Goal: Information Seeking & Learning: Learn about a topic

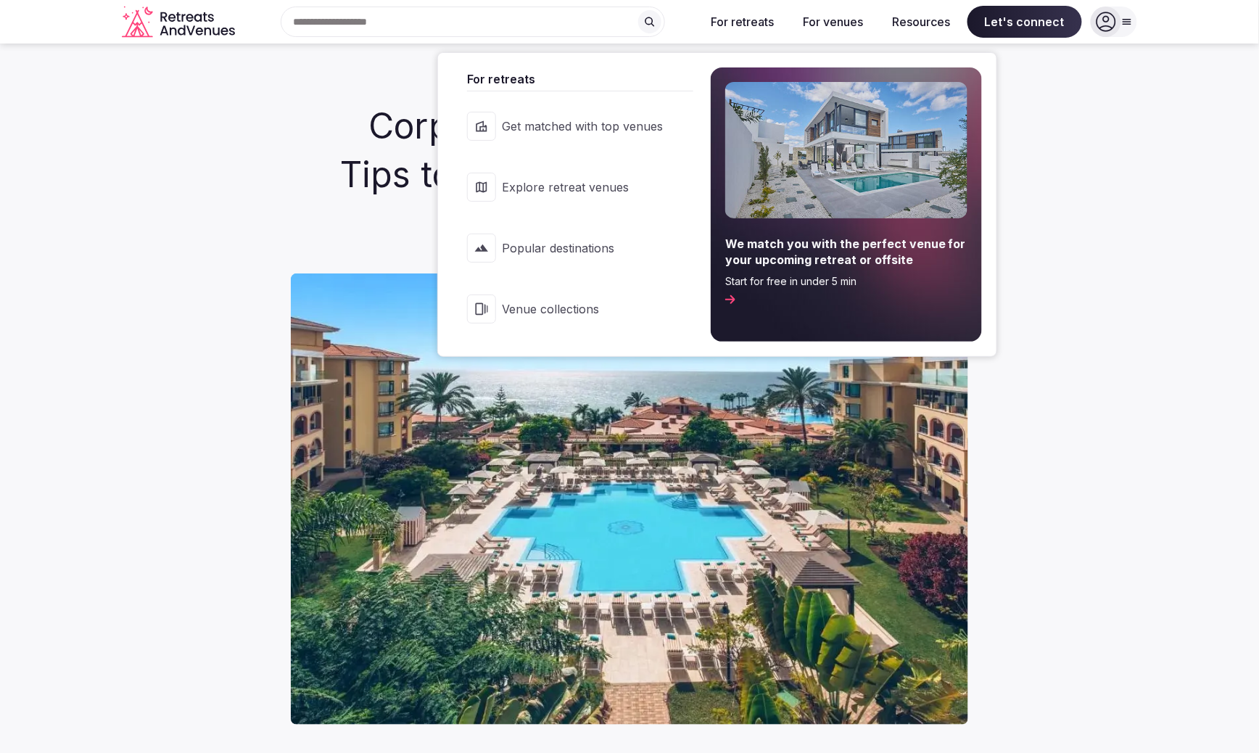
click at [754, 17] on button "For retreats" at bounding box center [742, 22] width 86 height 32
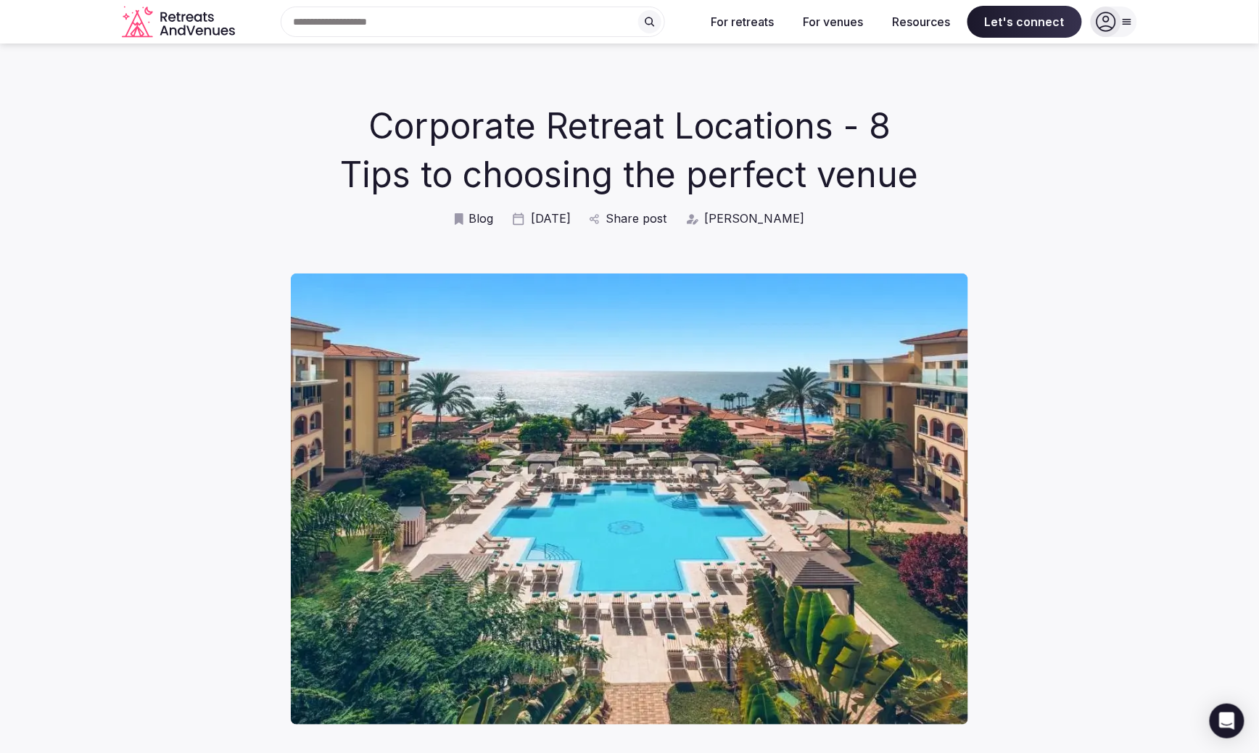
click at [754, 17] on button "For retreats" at bounding box center [742, 22] width 86 height 32
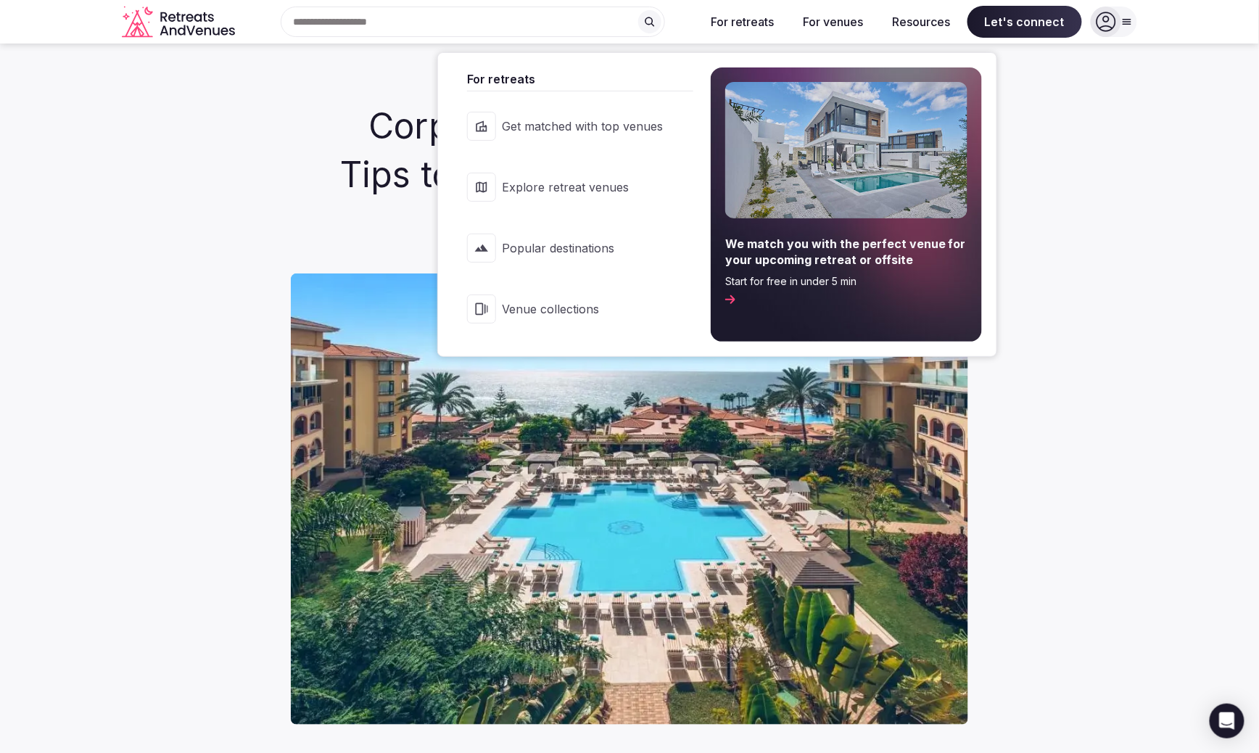
click at [592, 181] on span "Explore retreat venues" at bounding box center [582, 187] width 161 height 16
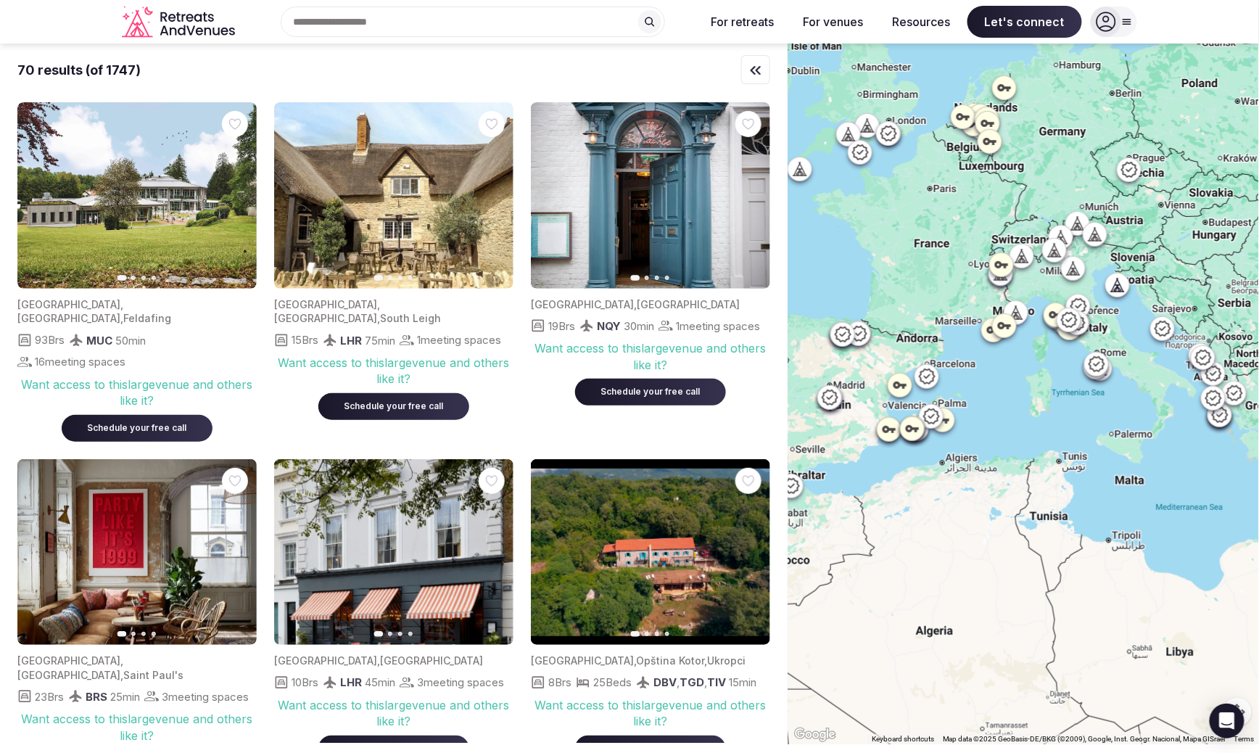
drag, startPoint x: 866, startPoint y: 294, endPoint x: 1225, endPoint y: 400, distance: 373.5
click at [1223, 402] on div at bounding box center [1022, 394] width 471 height 700
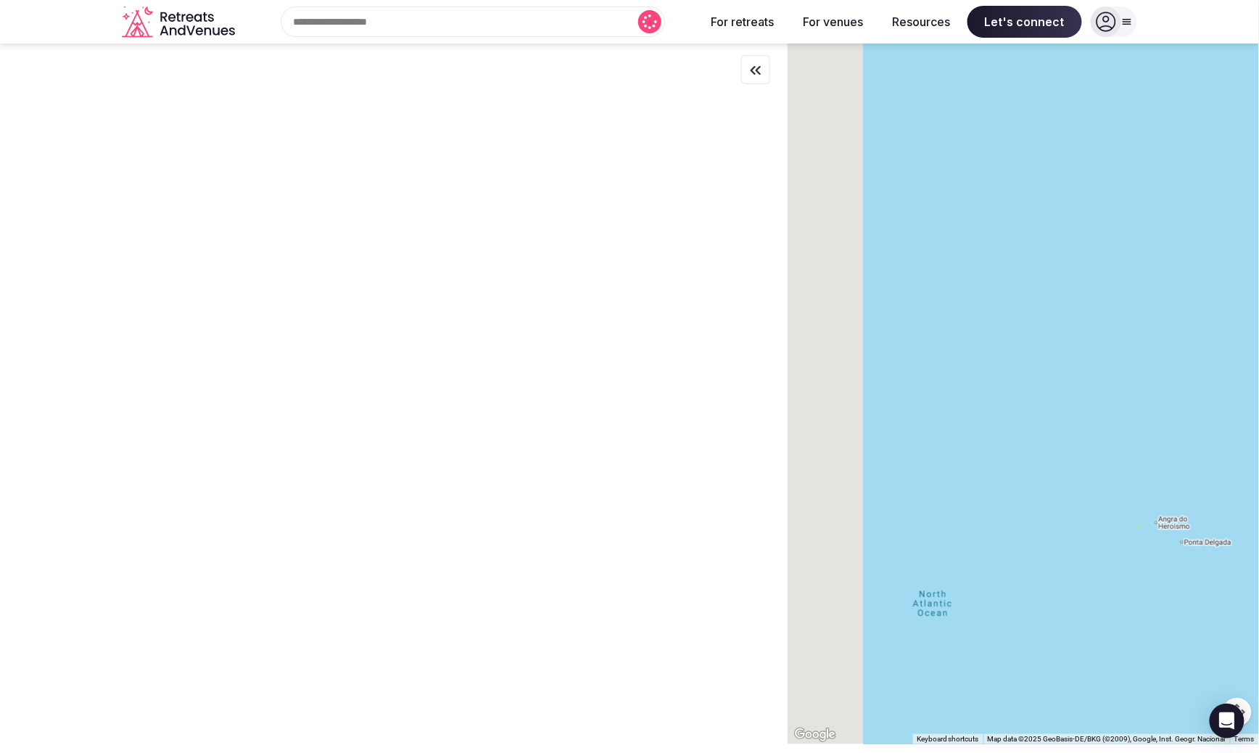
drag, startPoint x: 897, startPoint y: 318, endPoint x: 1215, endPoint y: 300, distance: 318.8
click at [1215, 302] on div at bounding box center [1022, 394] width 471 height 700
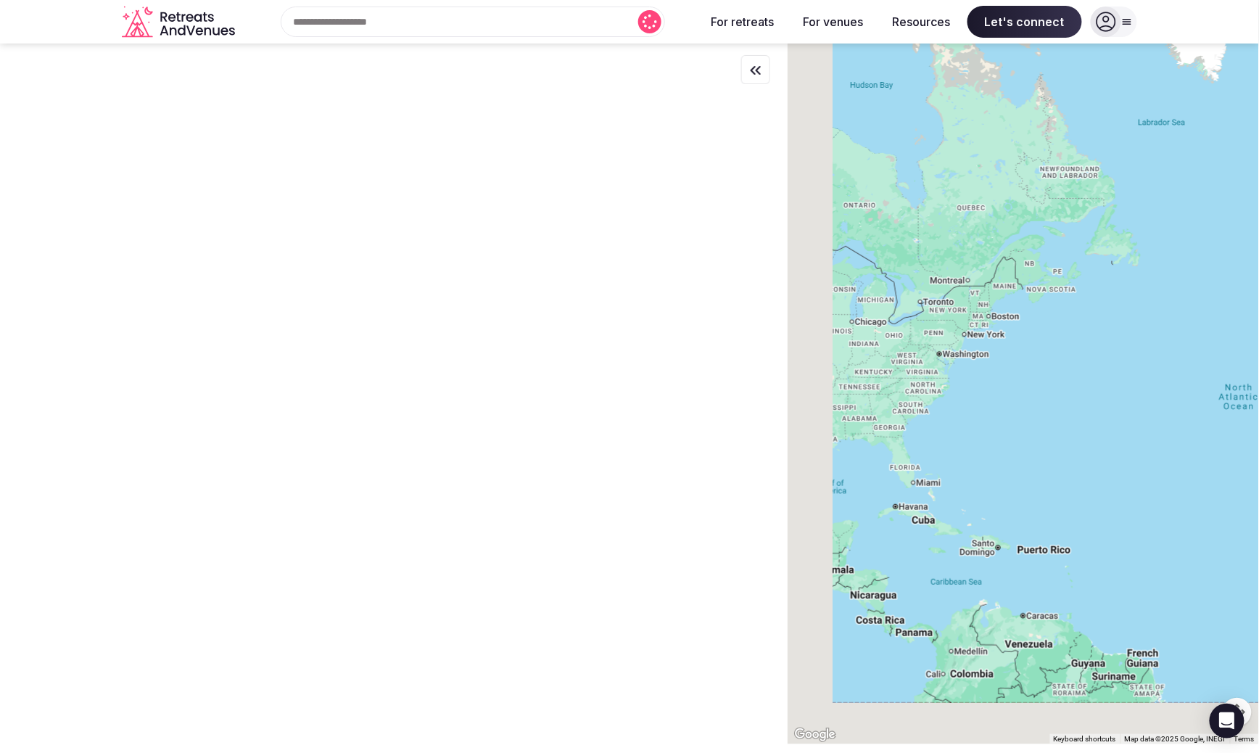
drag, startPoint x: 1048, startPoint y: 327, endPoint x: 1232, endPoint y: 233, distance: 206.9
click at [1232, 233] on div at bounding box center [1022, 394] width 471 height 700
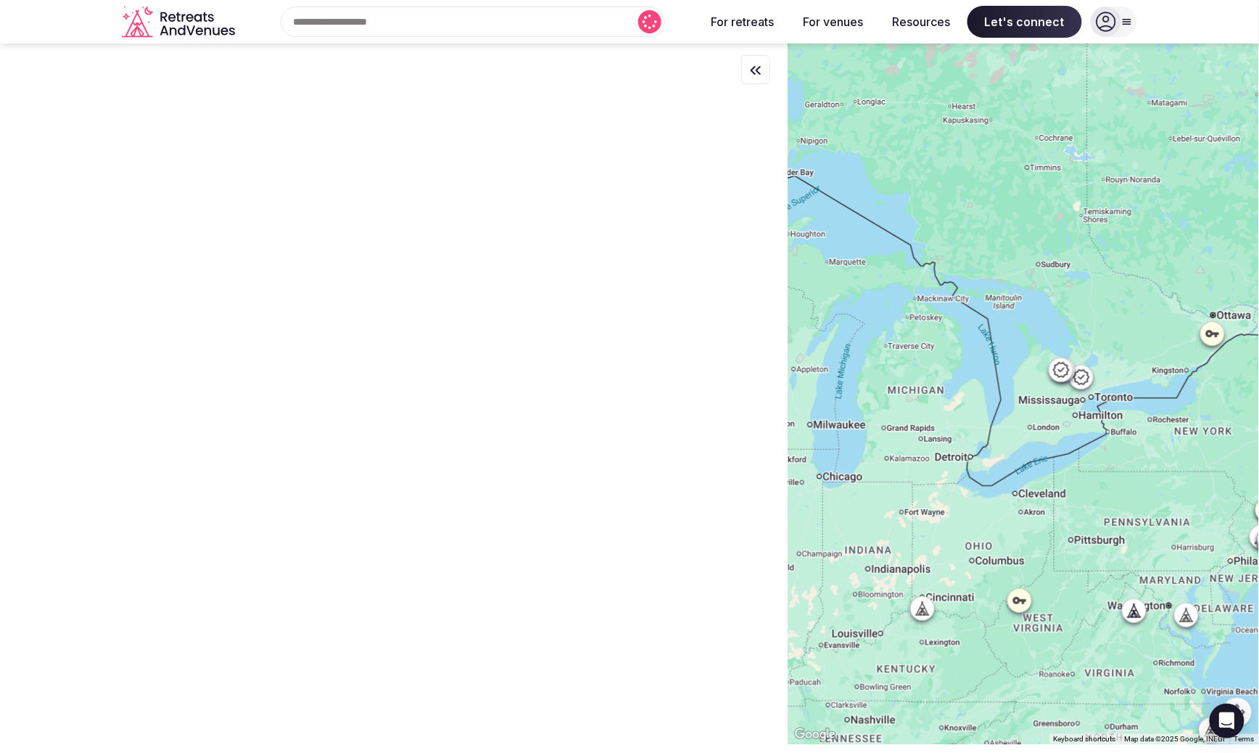
drag, startPoint x: 957, startPoint y: 236, endPoint x: 958, endPoint y: 382, distance: 145.7
click at [960, 382] on div at bounding box center [1022, 394] width 471 height 700
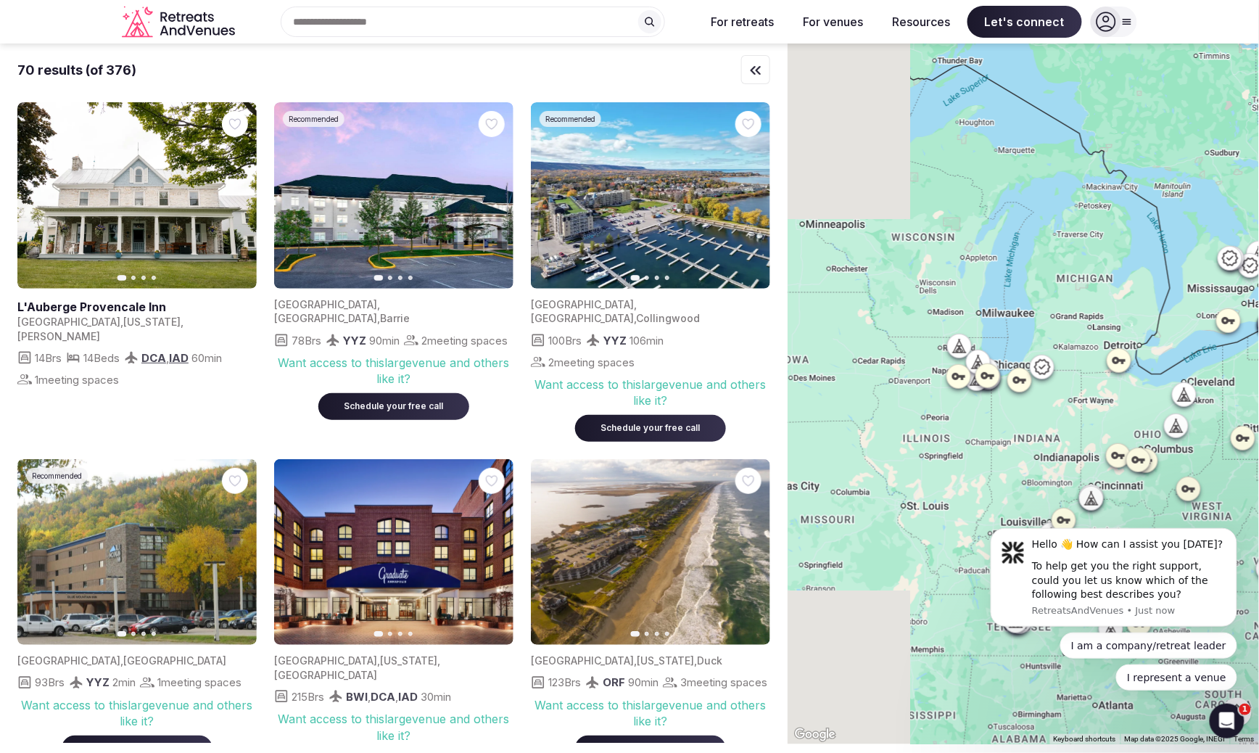
drag, startPoint x: 1010, startPoint y: 472, endPoint x: 1181, endPoint y: 352, distance: 209.2
click at [1181, 352] on div at bounding box center [1022, 394] width 471 height 700
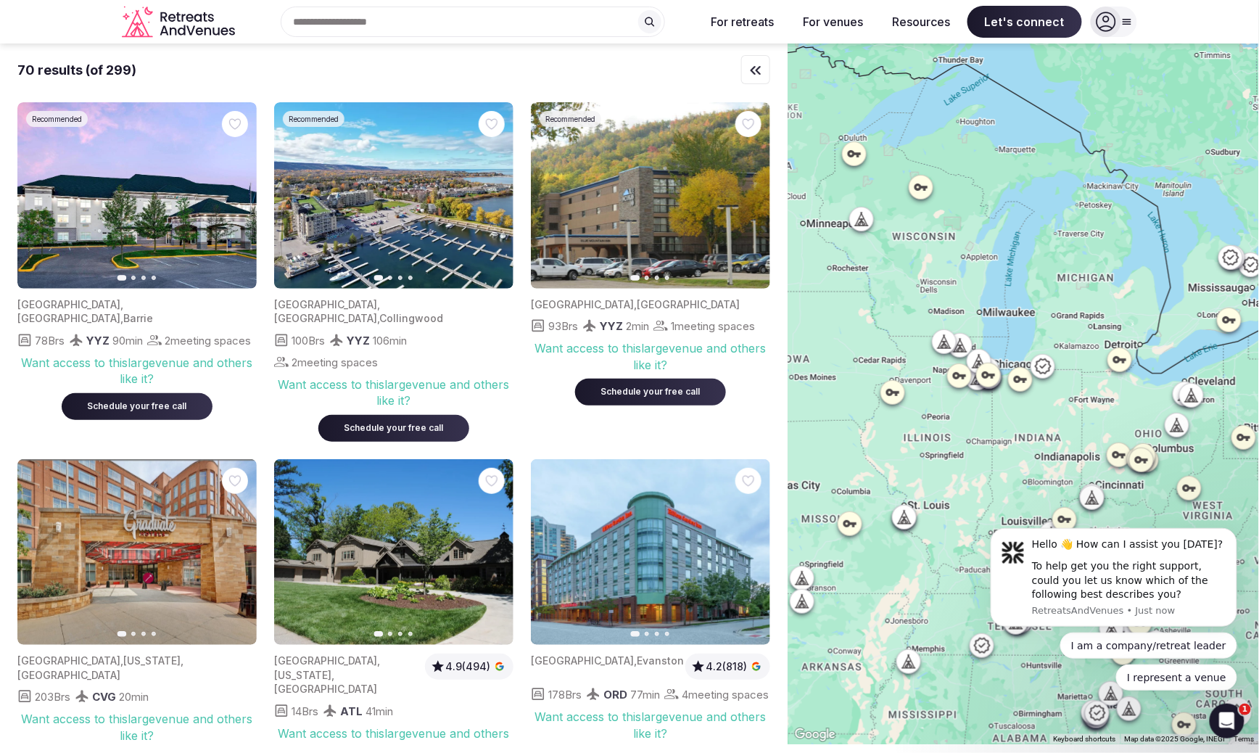
click at [1119, 365] on icon at bounding box center [1119, 359] width 15 height 15
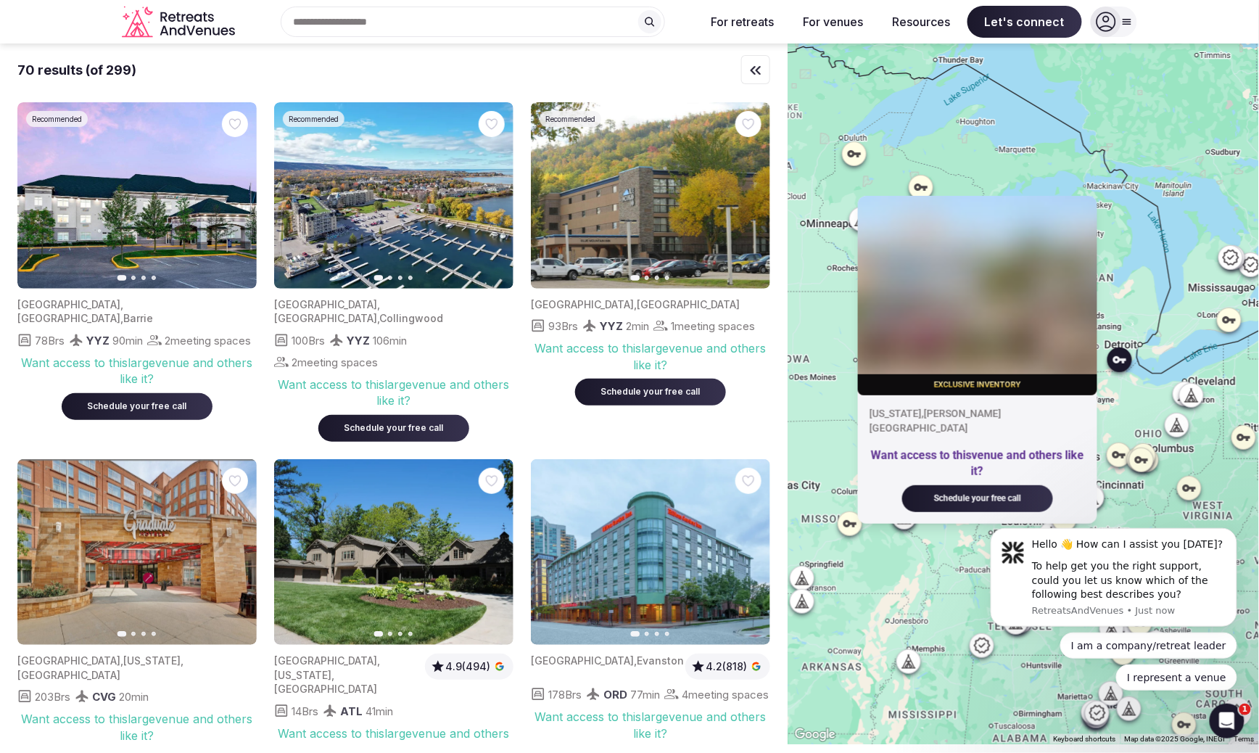
click at [1114, 402] on div "Exclusive inventory [US_STATE] , [PERSON_NAME][GEOGRAPHIC_DATA] Want access to …" at bounding box center [1022, 394] width 471 height 700
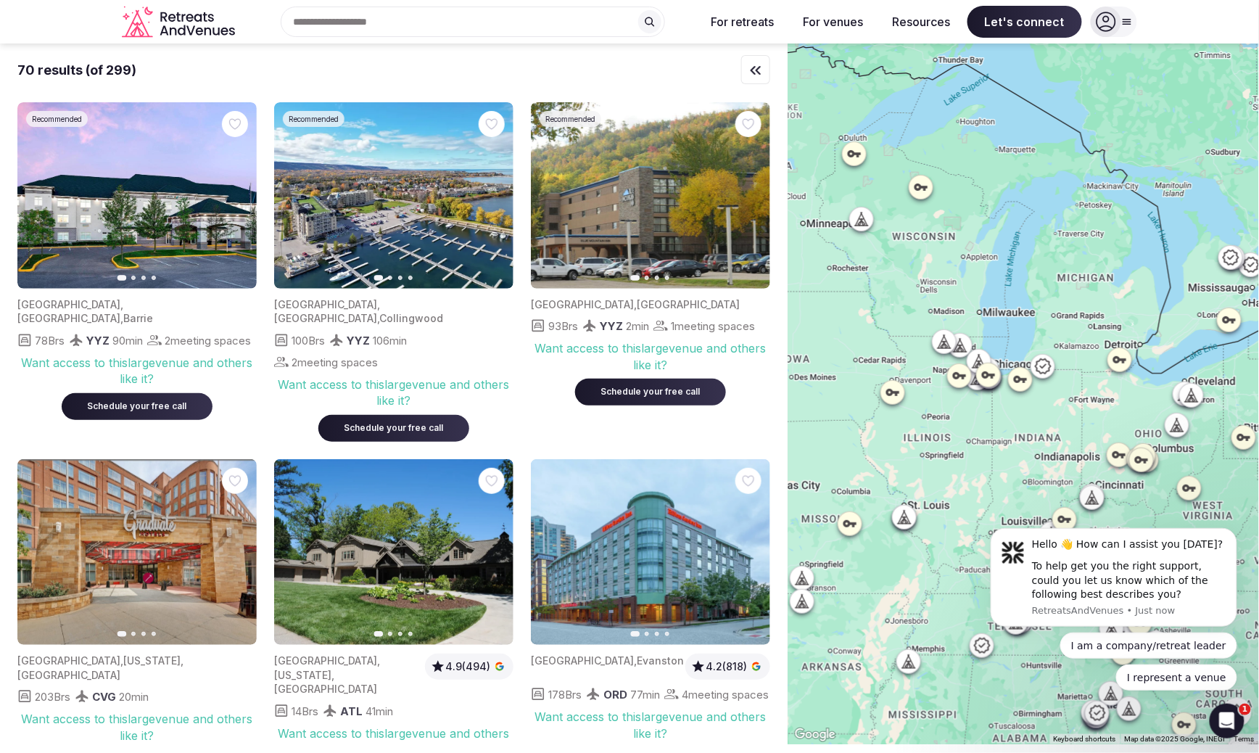
click at [1050, 368] on icon at bounding box center [1042, 365] width 17 height 17
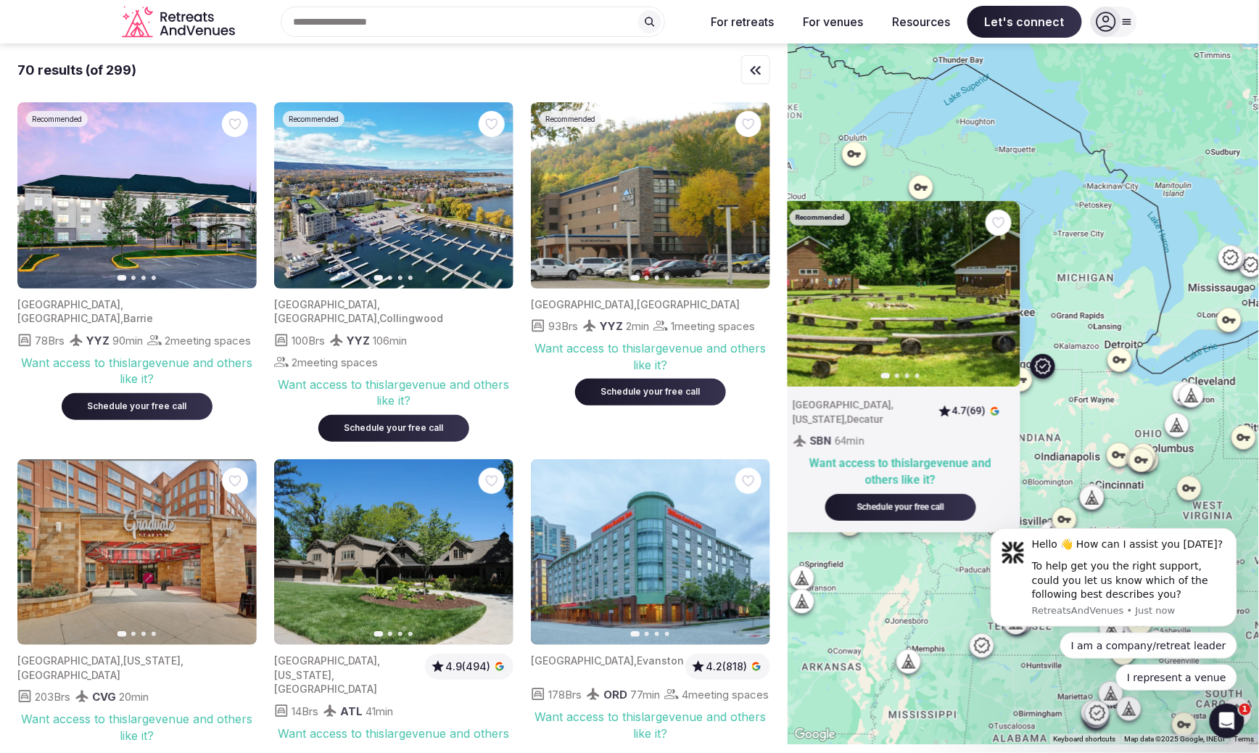
click at [1057, 408] on div "Recommended Previous slide Next slide [GEOGRAPHIC_DATA] , [US_STATE] , [GEOGRAP…" at bounding box center [1022, 394] width 471 height 700
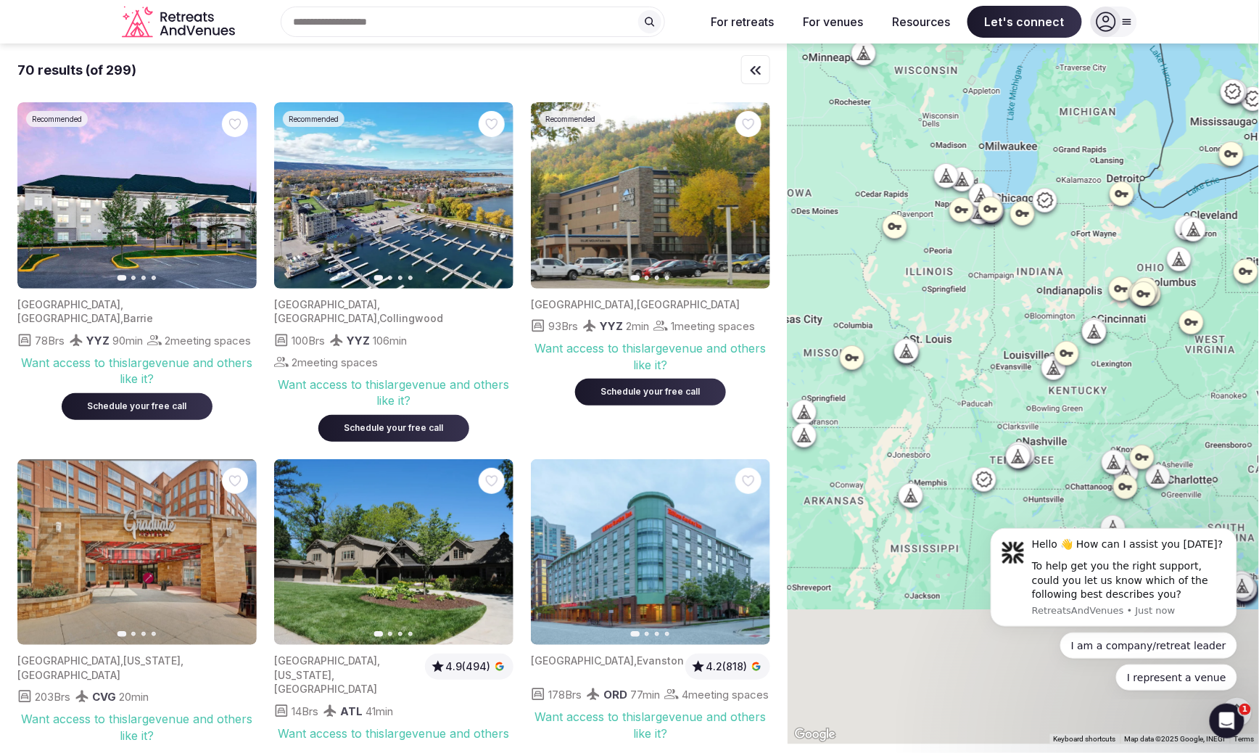
drag, startPoint x: 972, startPoint y: 462, endPoint x: 977, endPoint y: 239, distance: 223.4
click at [977, 239] on div at bounding box center [1022, 394] width 471 height 700
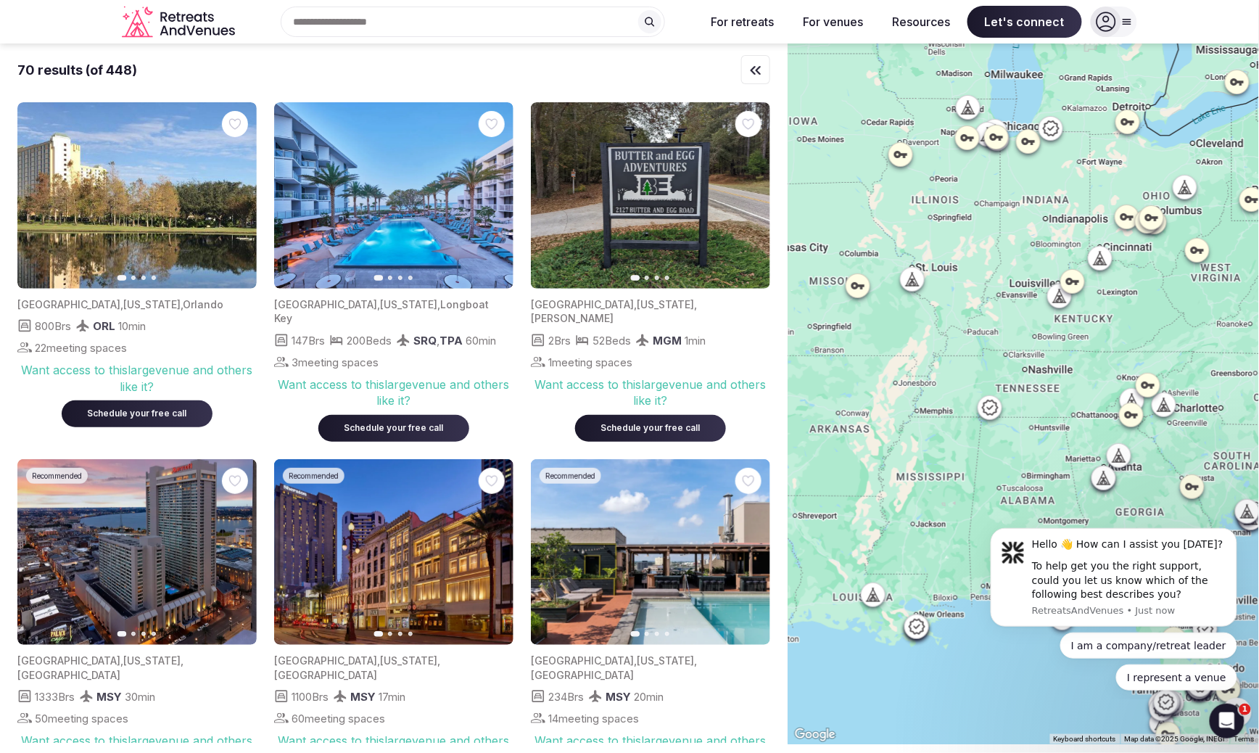
click at [989, 416] on div at bounding box center [989, 407] width 23 height 23
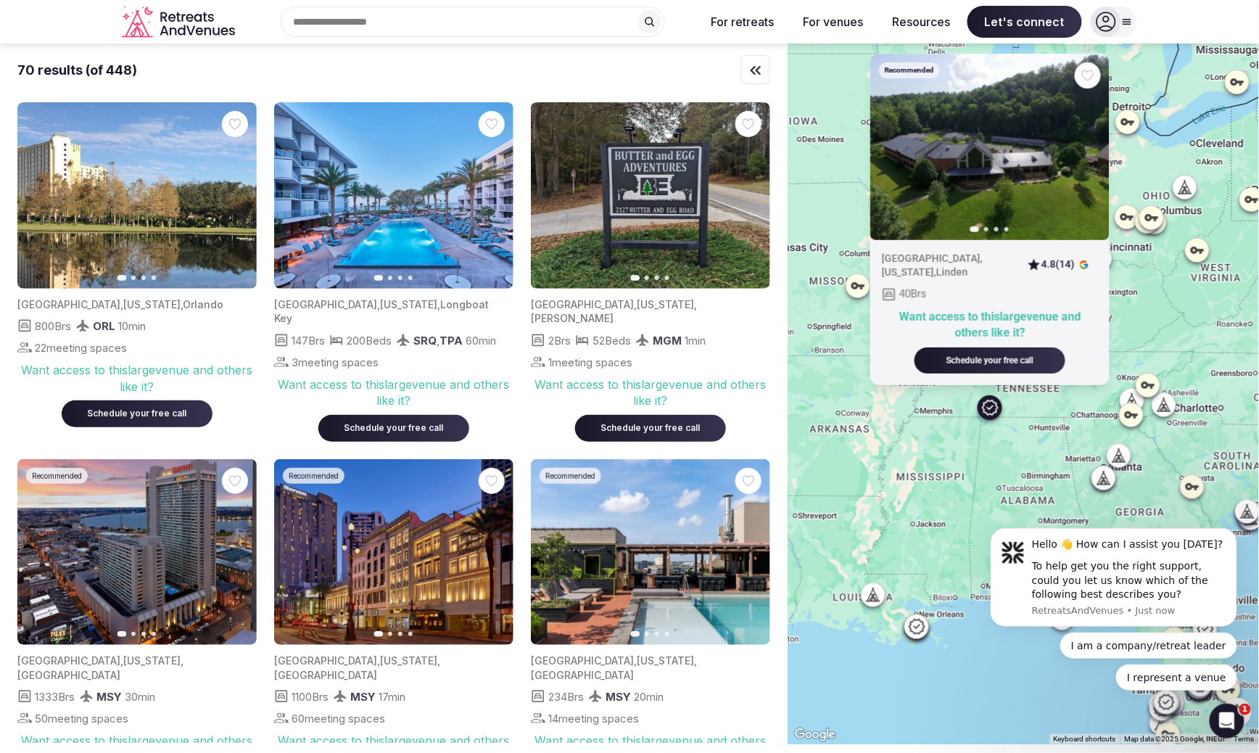
click at [968, 433] on div "Recommended Previous slide Next slide [GEOGRAPHIC_DATA] , [US_STATE] , [GEOGRAP…" at bounding box center [1022, 394] width 471 height 700
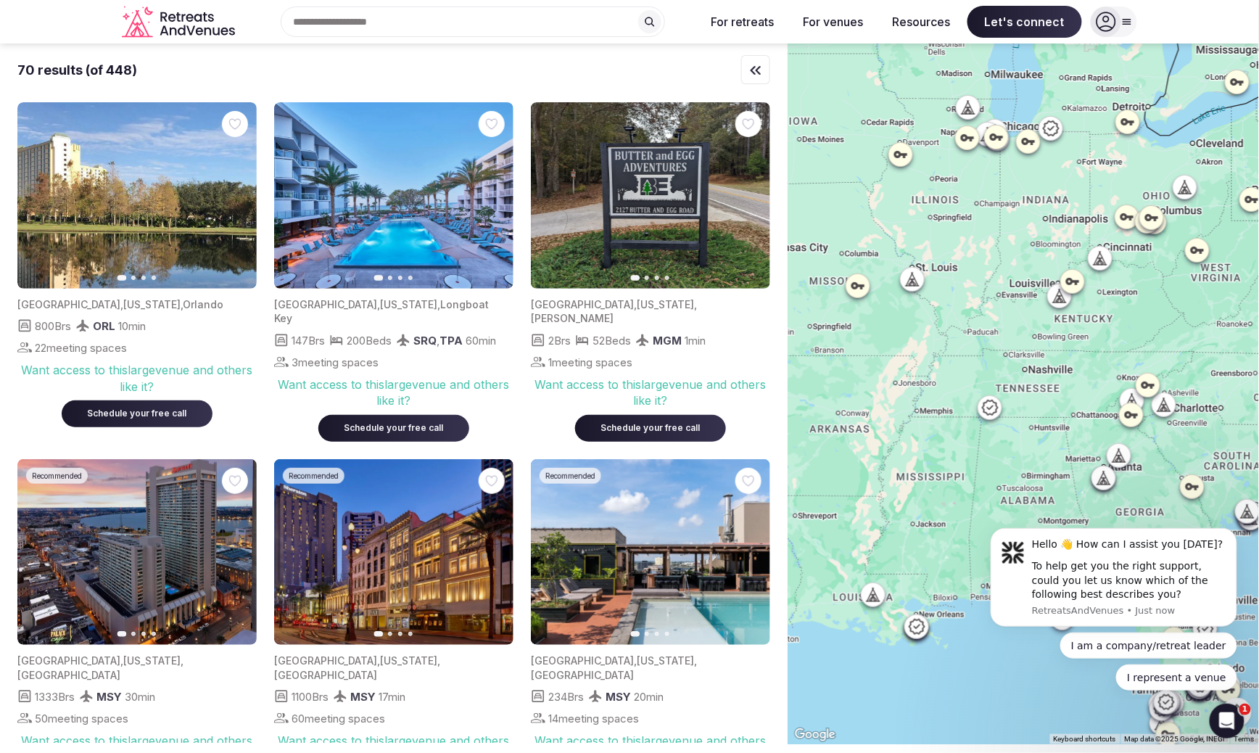
click at [1117, 459] on icon at bounding box center [1117, 459] width 4 height 5
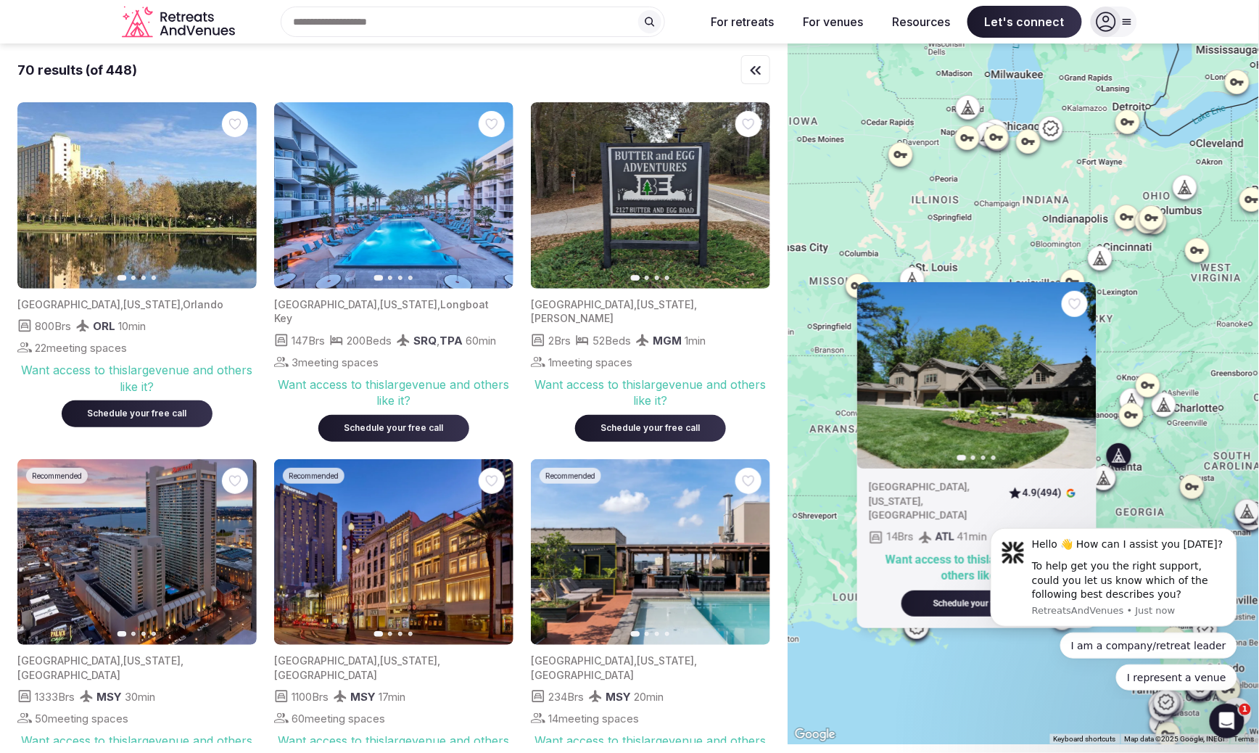
click at [1126, 494] on div "Previous slide Next slide [GEOGRAPHIC_DATA] , [US_STATE] , [GEOGRAPHIC_DATA] 4.…" at bounding box center [1022, 394] width 471 height 700
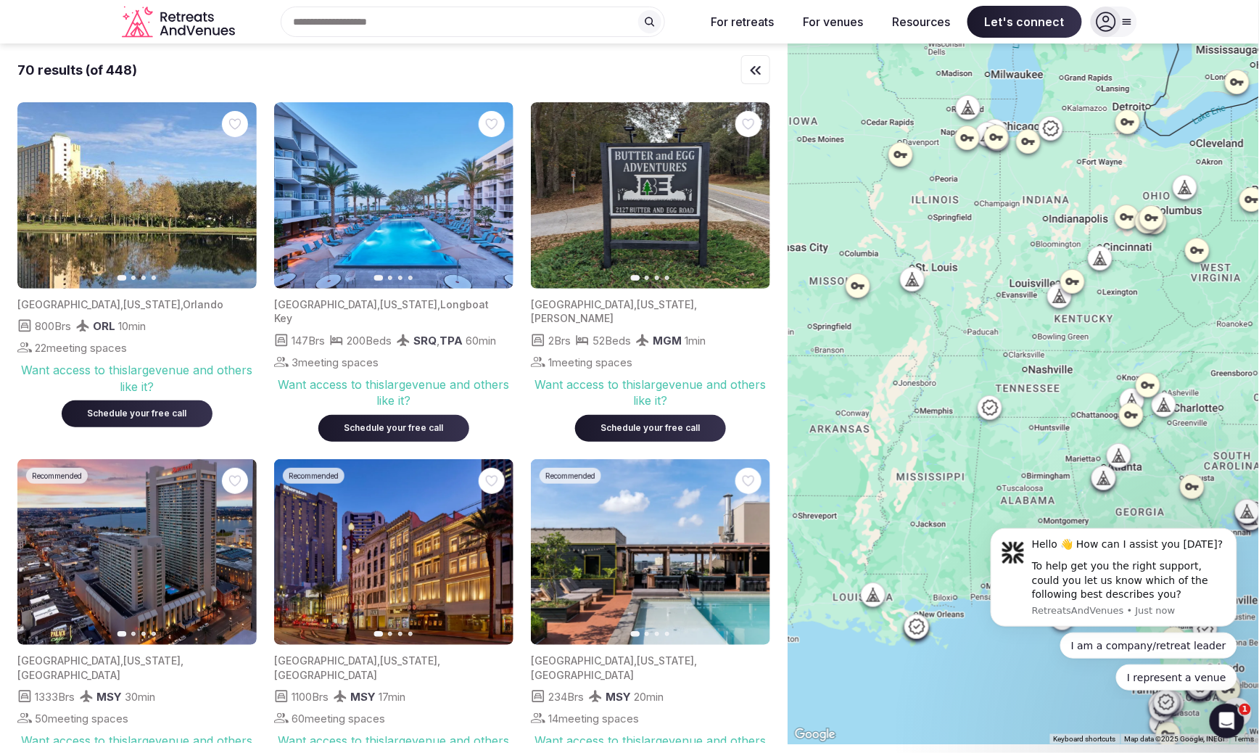
click at [1101, 486] on div at bounding box center [1103, 477] width 23 height 23
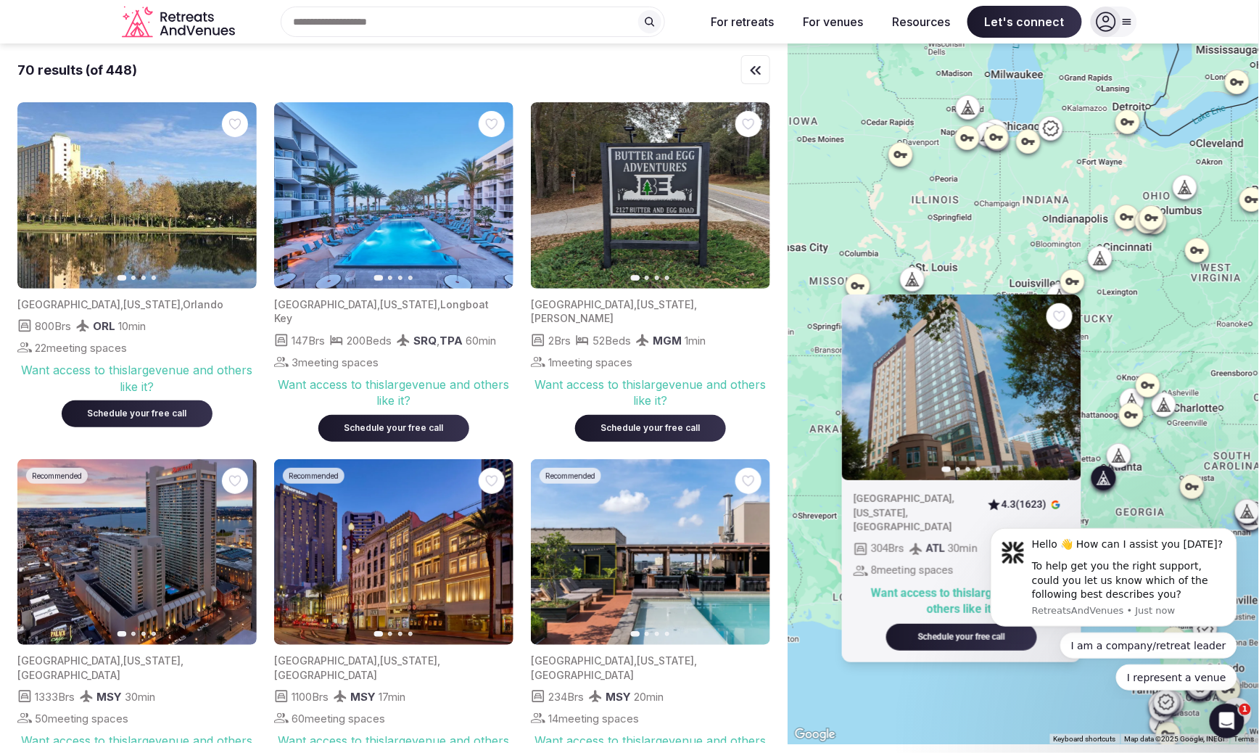
click at [1123, 460] on icon at bounding box center [1118, 455] width 15 height 15
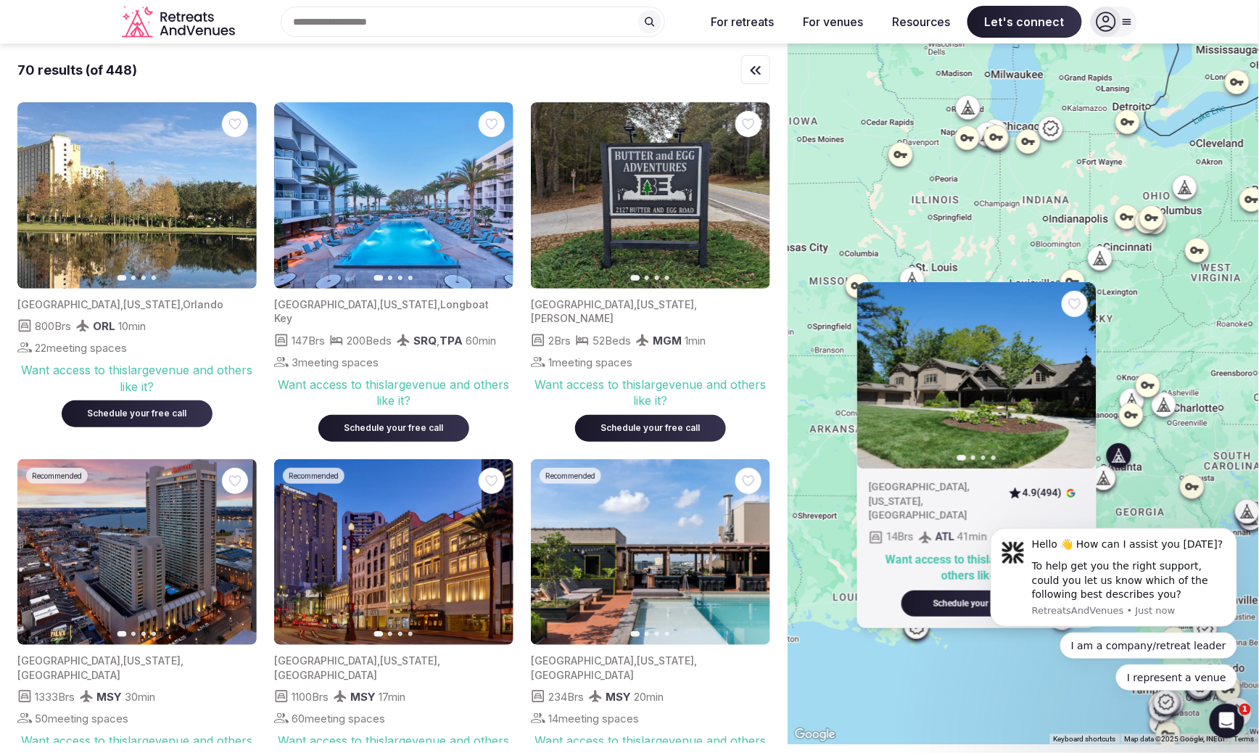
click at [964, 457] on img at bounding box center [976, 375] width 239 height 186
click at [1070, 387] on button "Next slide" at bounding box center [1075, 375] width 23 height 23
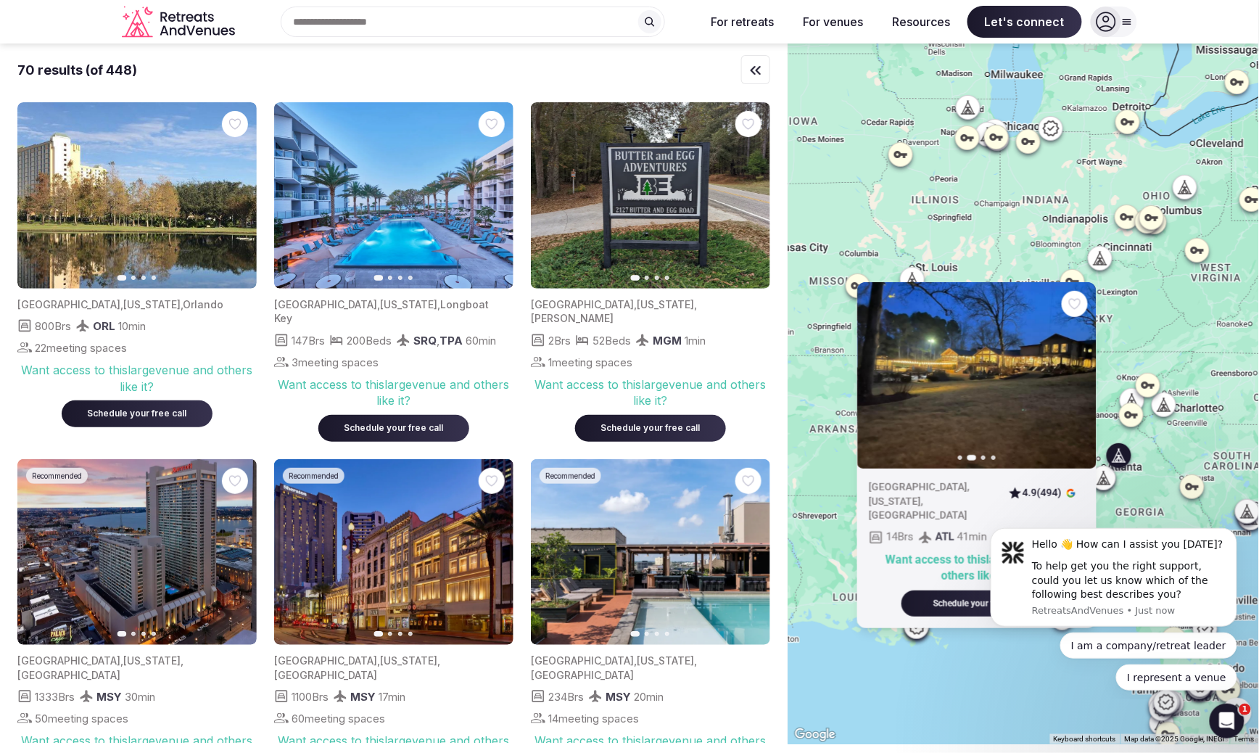
click at [1073, 381] on icon "button" at bounding box center [1076, 376] width 12 height 12
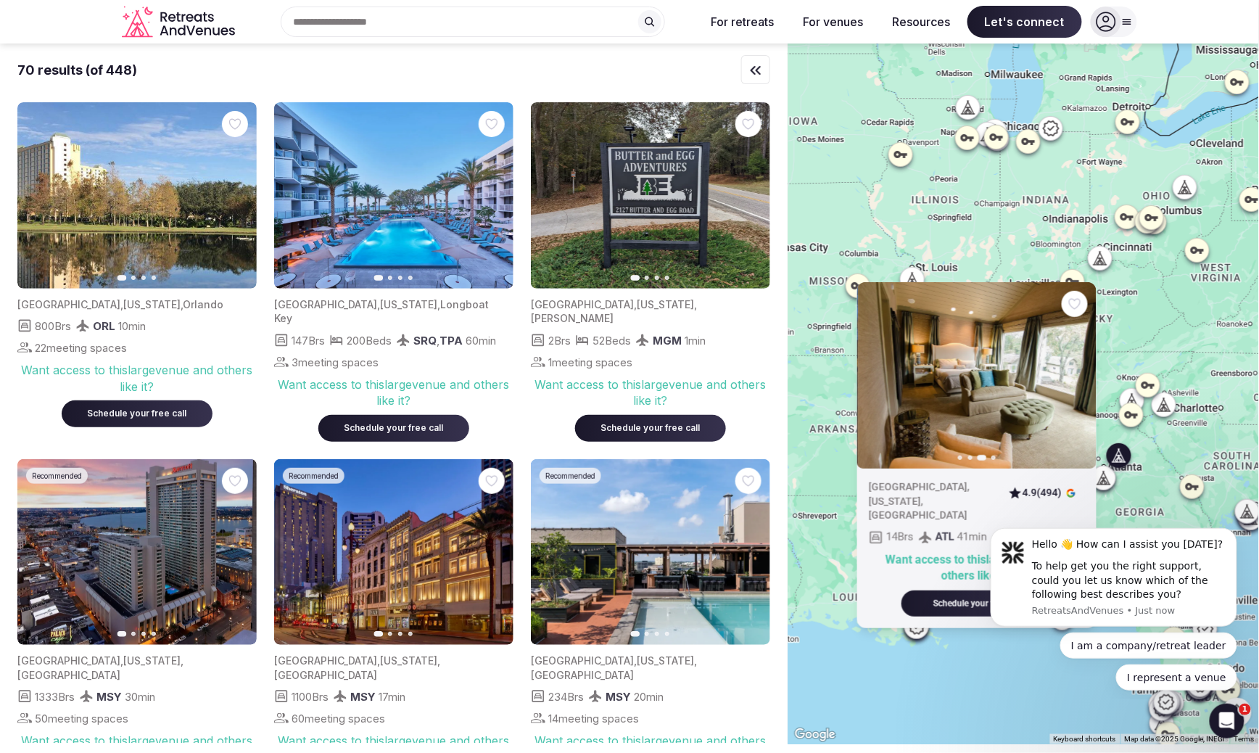
click at [1073, 381] on icon "button" at bounding box center [1076, 376] width 12 height 12
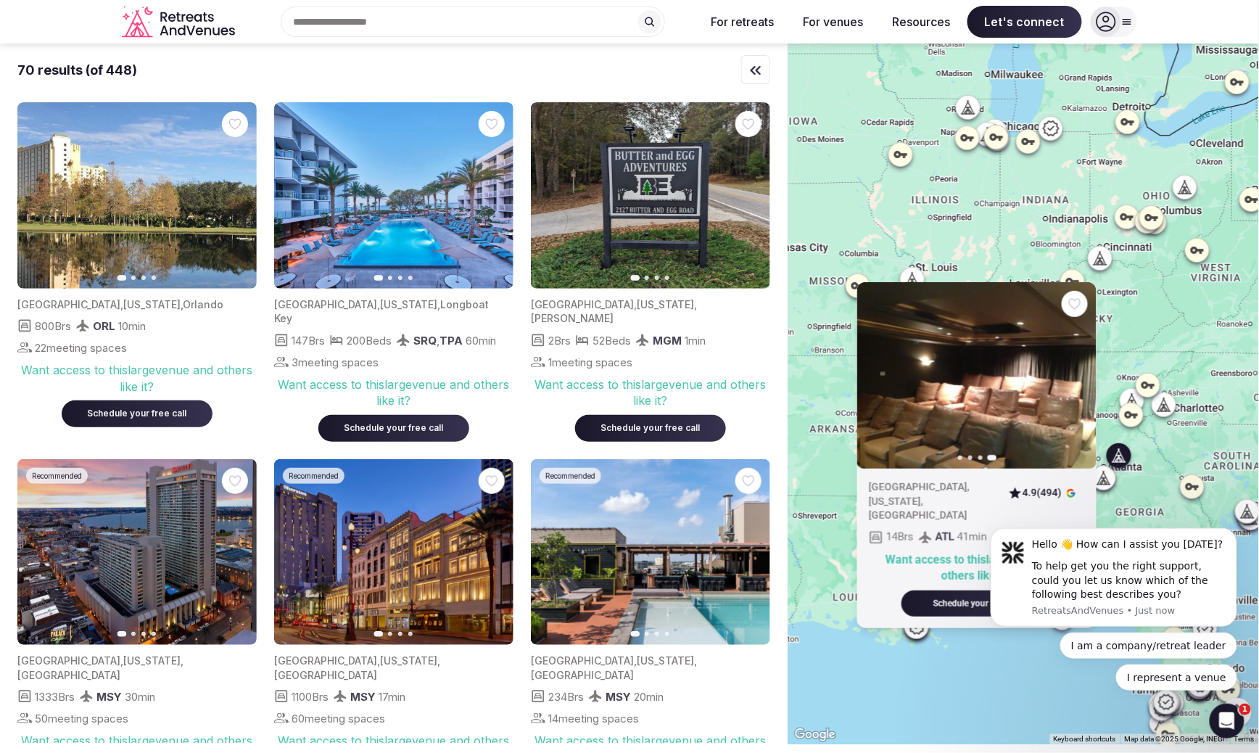
click at [1136, 488] on div "Previous slide Next slide [GEOGRAPHIC_DATA] , [US_STATE] , [GEOGRAPHIC_DATA] 4.…" at bounding box center [1022, 394] width 471 height 700
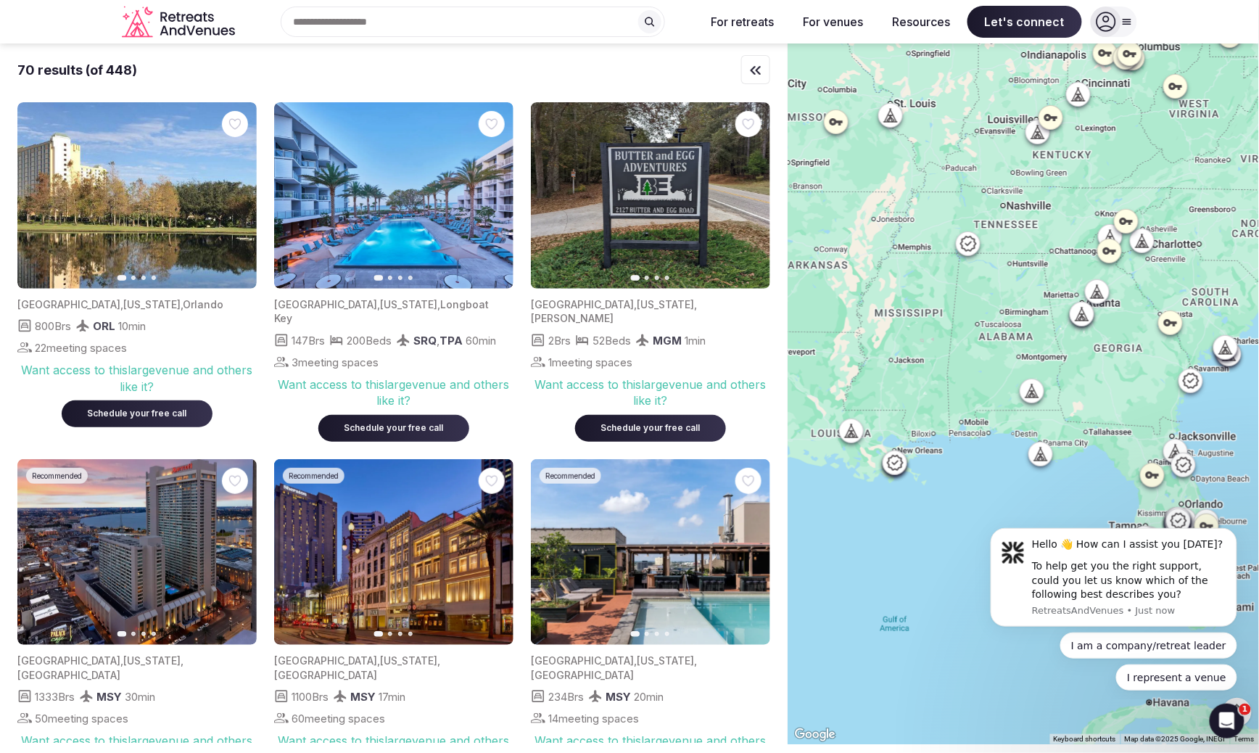
drag, startPoint x: 1132, startPoint y: 495, endPoint x: 1111, endPoint y: 318, distance: 179.0
click at [1111, 318] on div at bounding box center [1022, 394] width 471 height 700
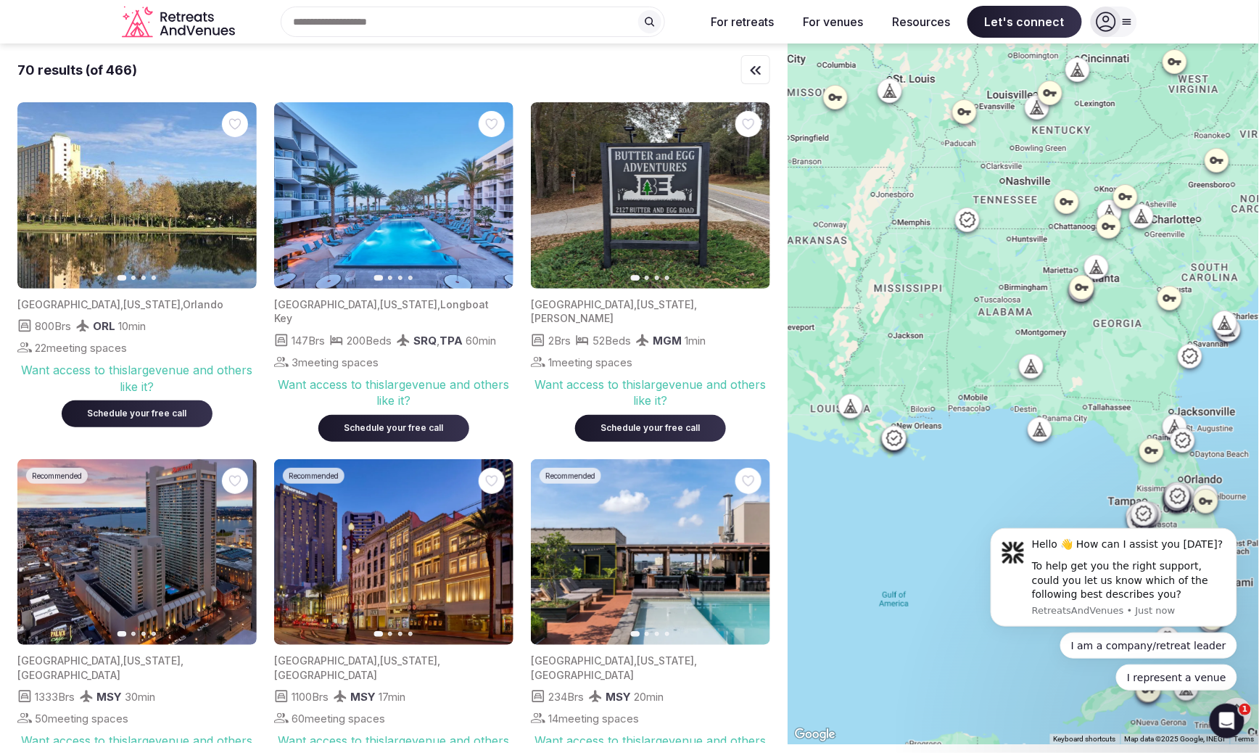
click at [853, 410] on icon at bounding box center [853, 409] width 4 height 5
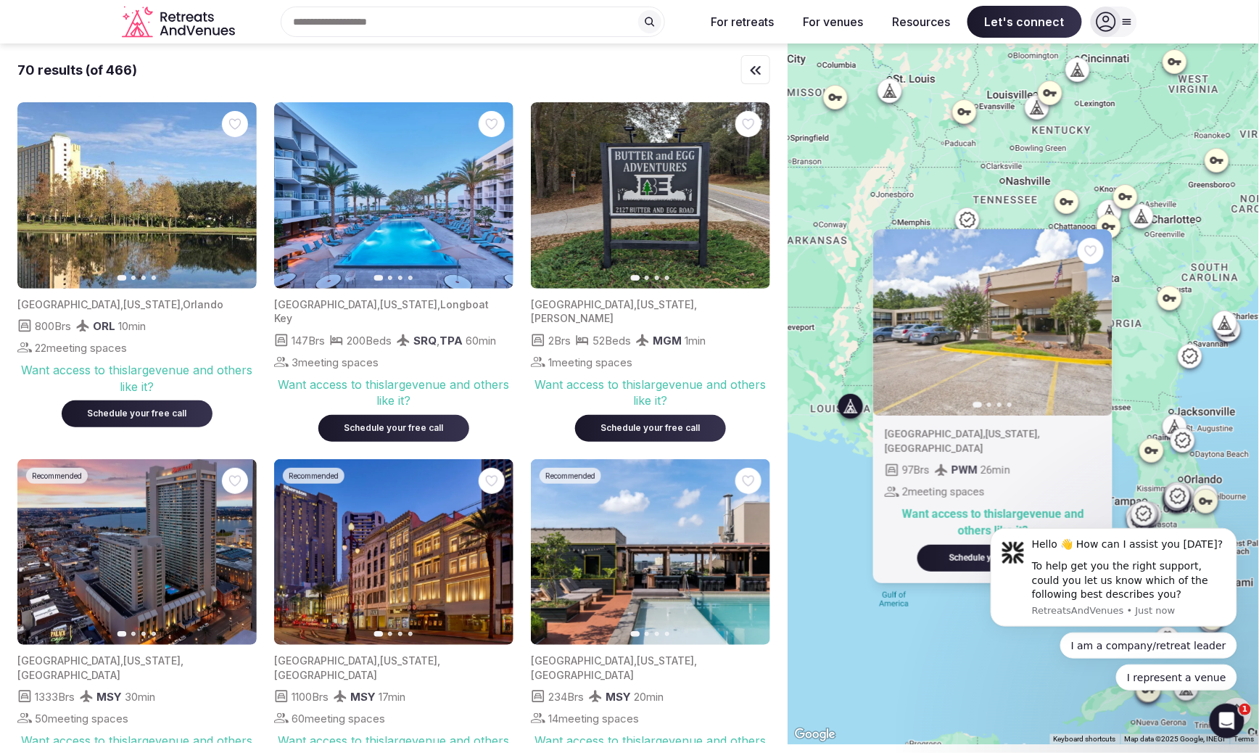
click at [829, 357] on div "Previous slide Next slide [GEOGRAPHIC_DATA] , [US_STATE] , [GEOGRAPHIC_DATA] 97…" at bounding box center [1022, 394] width 471 height 700
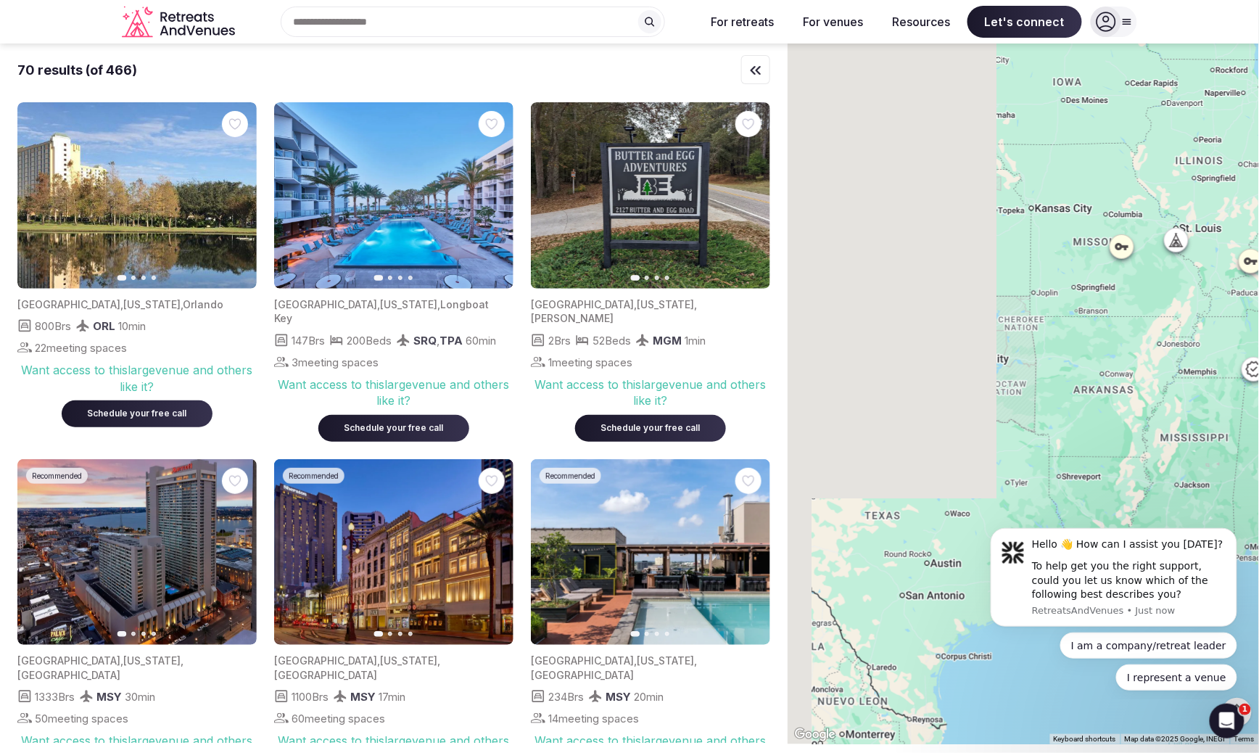
drag, startPoint x: 829, startPoint y: 345, endPoint x: 1117, endPoint y: 496, distance: 325.0
click at [1117, 496] on div at bounding box center [1022, 394] width 471 height 700
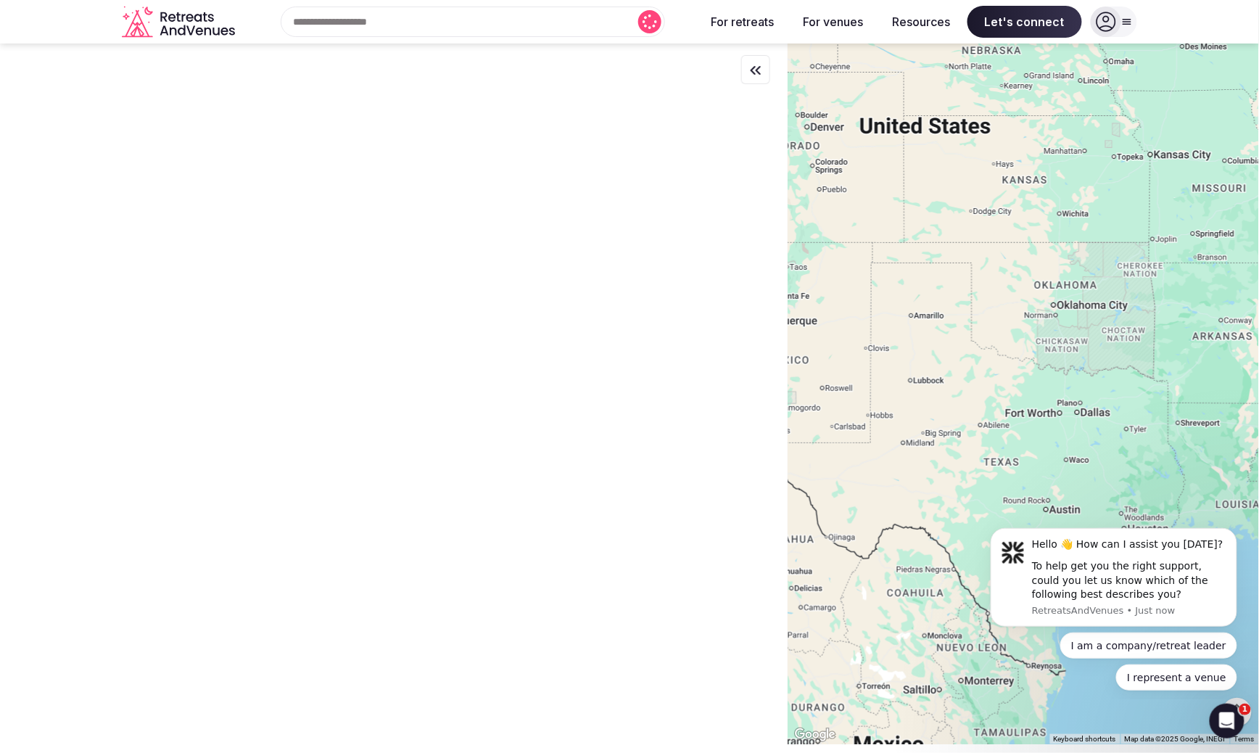
drag, startPoint x: 1026, startPoint y: 434, endPoint x: 1164, endPoint y: 373, distance: 151.0
click at [1164, 373] on div at bounding box center [1022, 394] width 471 height 700
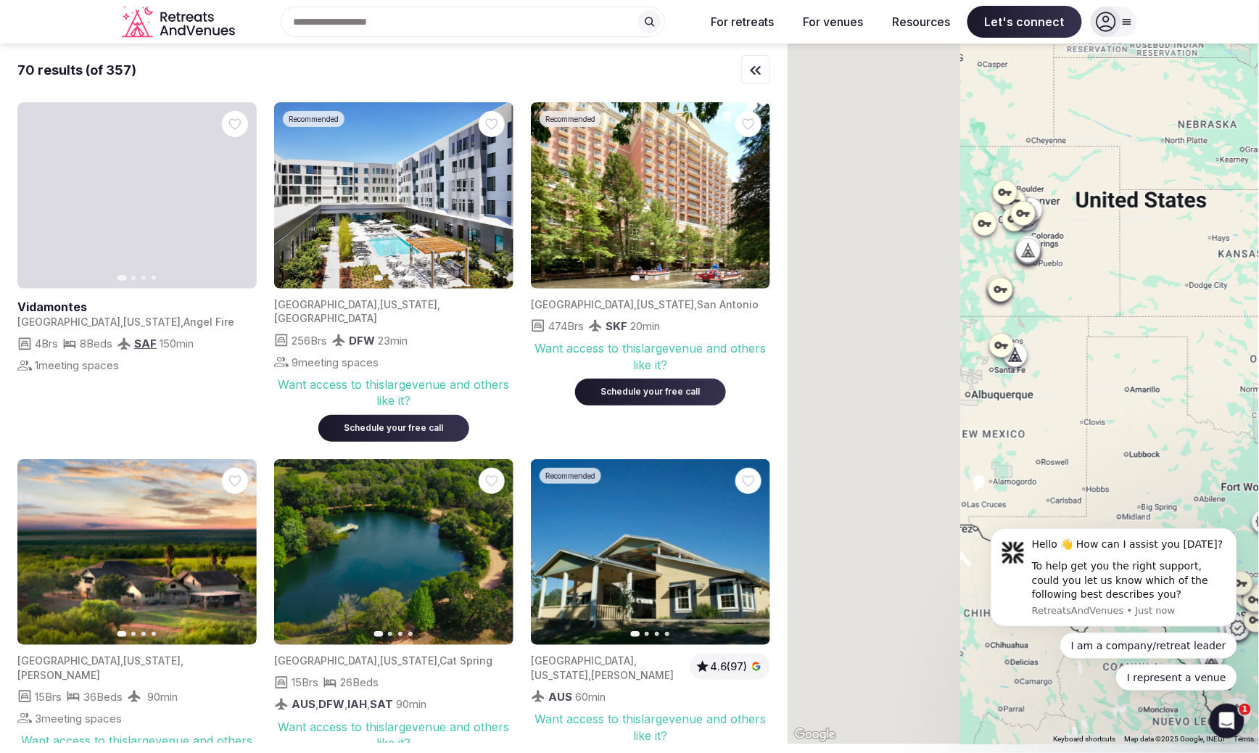
drag, startPoint x: 907, startPoint y: 335, endPoint x: 1134, endPoint y: 434, distance: 247.7
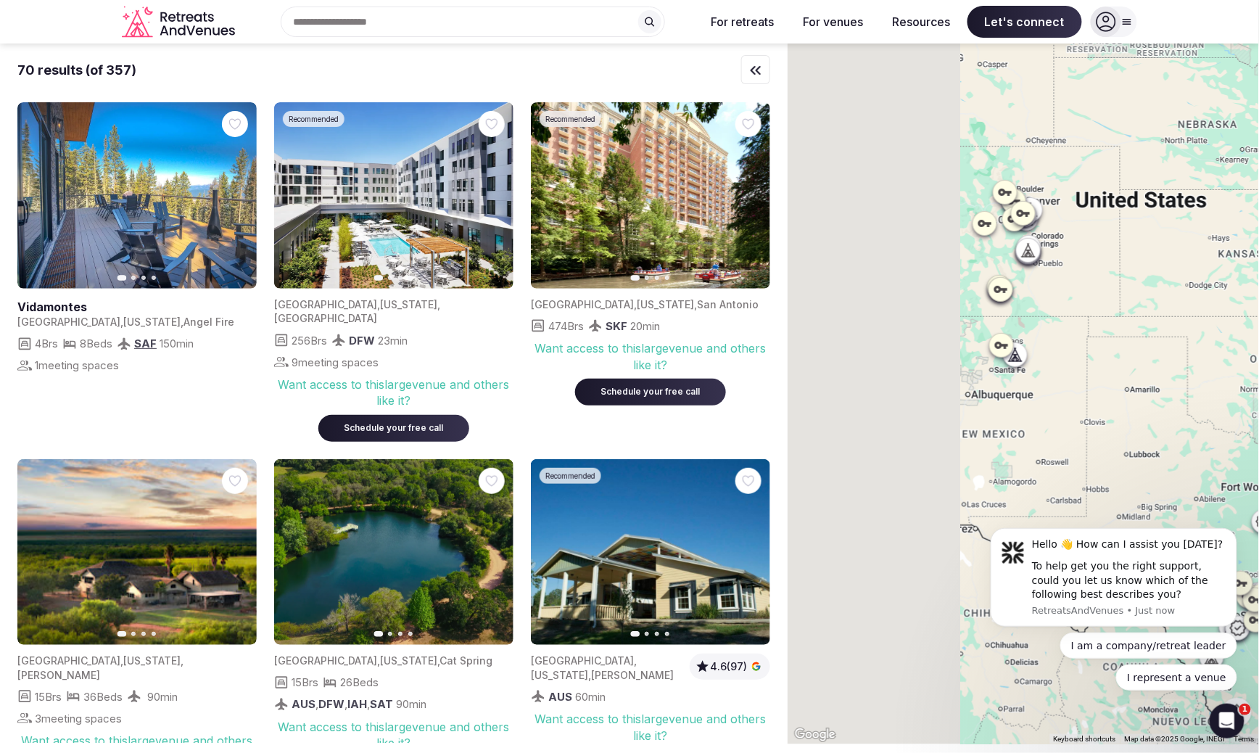
click at [1135, 435] on div at bounding box center [1022, 394] width 471 height 700
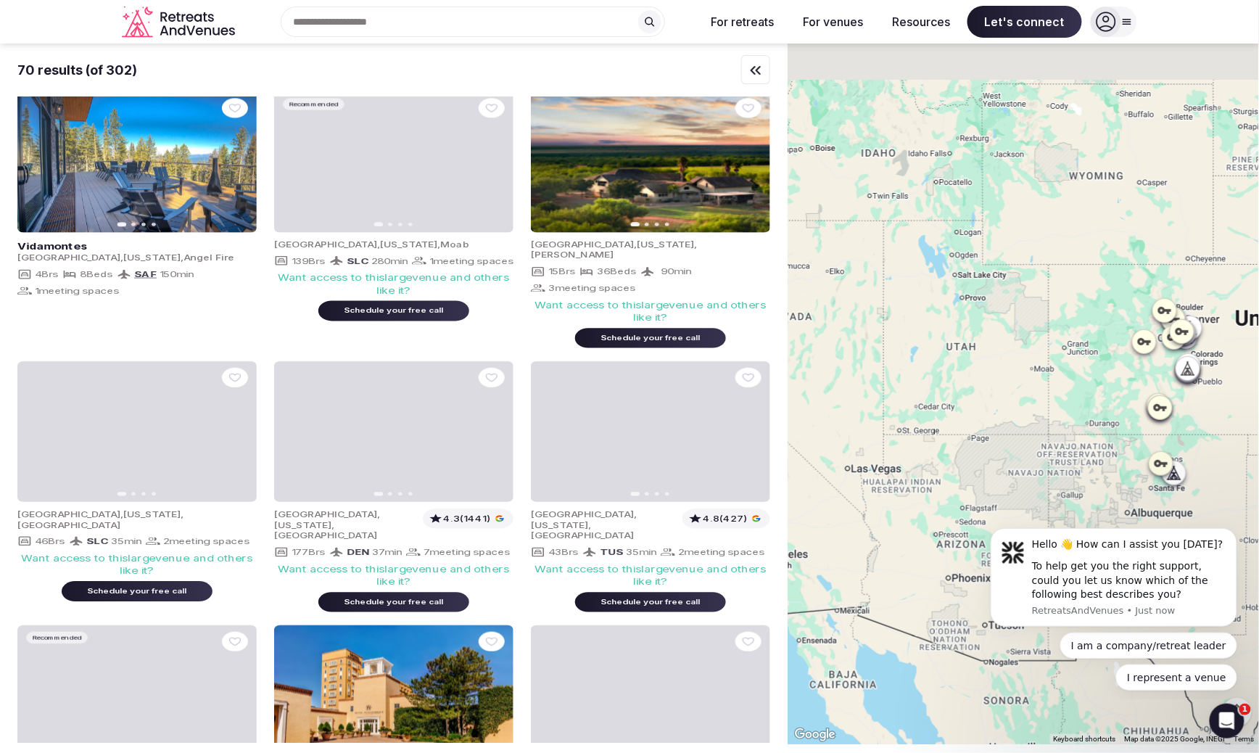
drag, startPoint x: 964, startPoint y: 407, endPoint x: 1095, endPoint y: 509, distance: 166.4
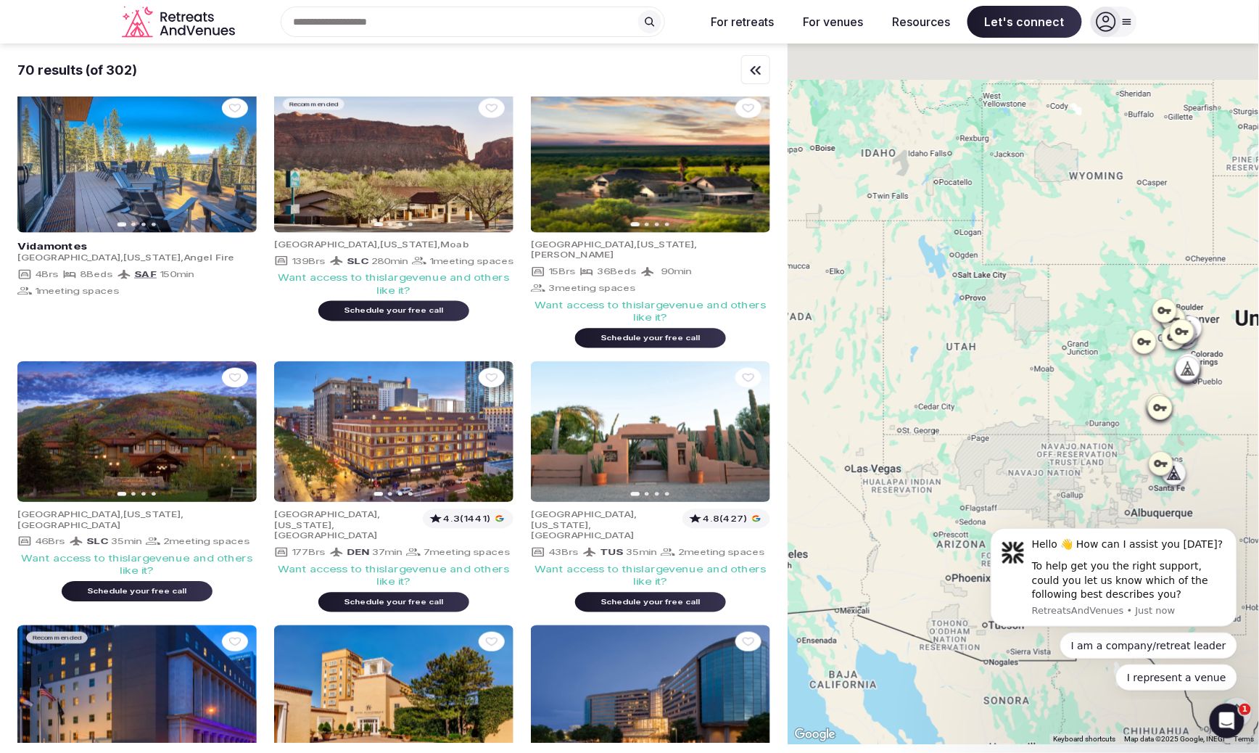
click at [1095, 509] on div at bounding box center [1022, 394] width 471 height 700
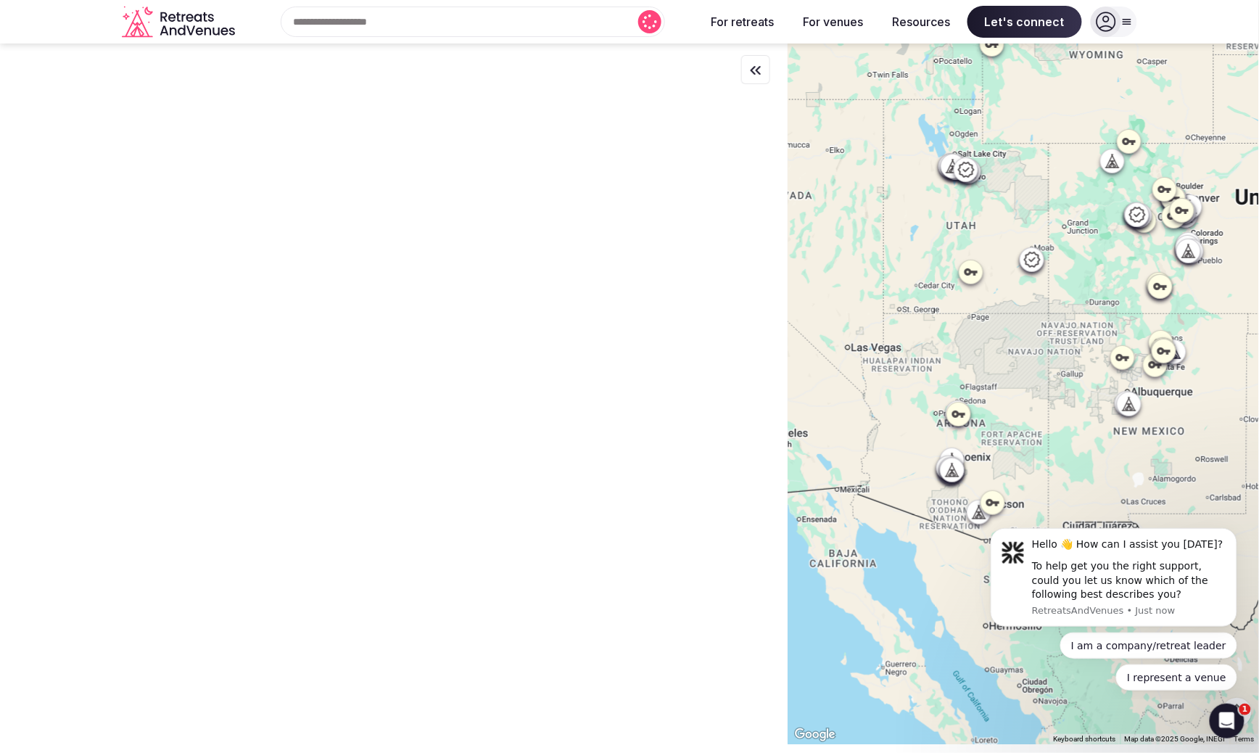
drag, startPoint x: 981, startPoint y: 467, endPoint x: 973, endPoint y: 306, distance: 161.2
click at [973, 306] on div at bounding box center [1022, 394] width 471 height 700
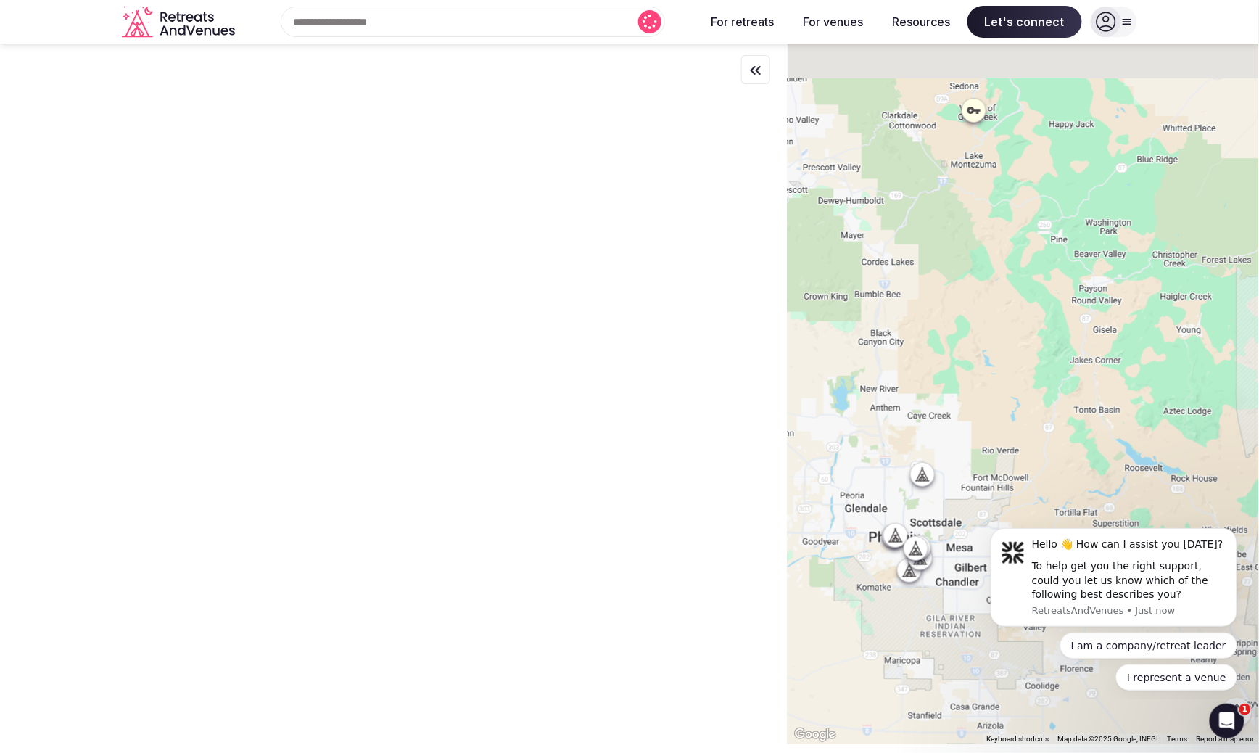
drag, startPoint x: 953, startPoint y: 334, endPoint x: 1038, endPoint y: 418, distance: 120.5
click at [1038, 420] on div at bounding box center [1022, 394] width 471 height 700
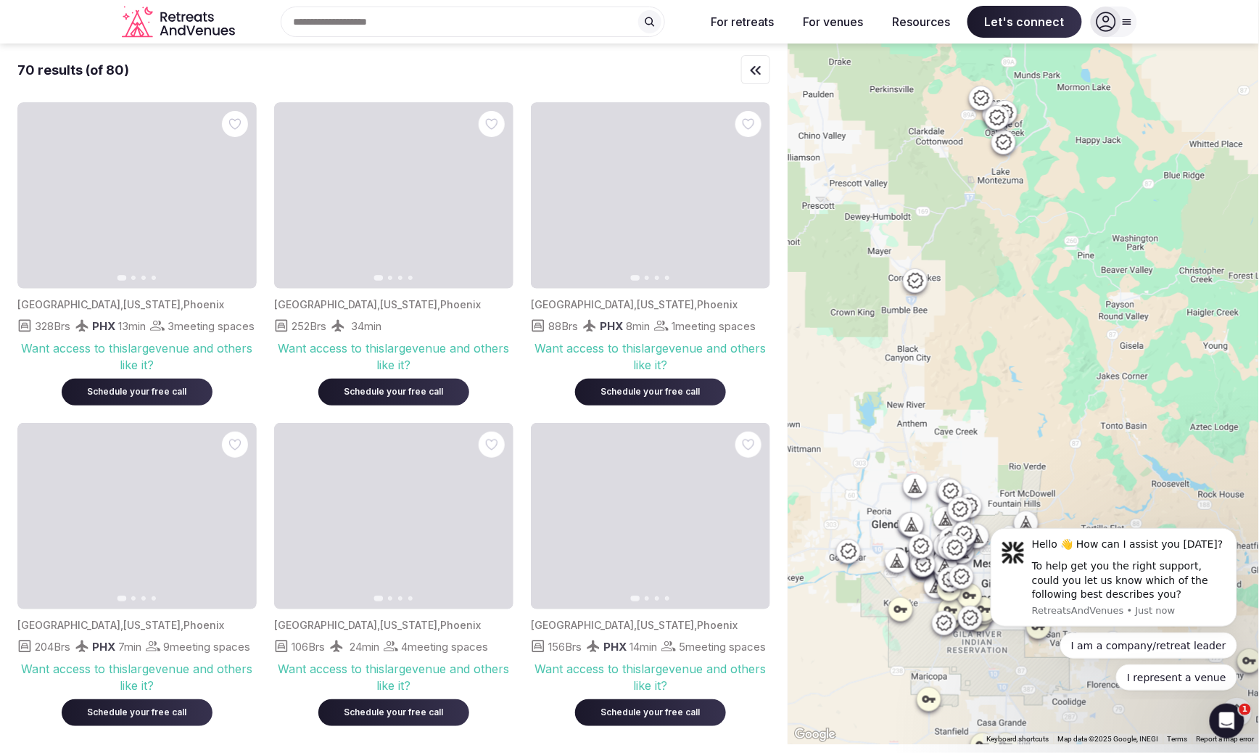
click at [958, 513] on icon at bounding box center [959, 508] width 17 height 17
